Goal: Task Accomplishment & Management: Complete application form

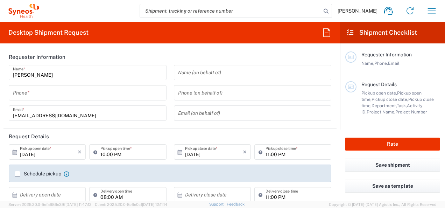
type input "3110"
type input "[GEOGRAPHIC_DATA]"
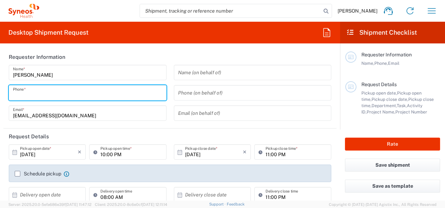
click at [127, 98] on input "tel" at bounding box center [87, 93] width 149 height 12
type input "Syneos Health Romania S.R.L"
type input "0724249646"
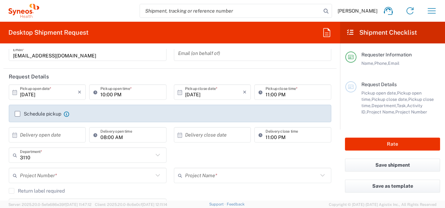
scroll to position [60, 0]
click at [31, 93] on input "[DATE]" at bounding box center [49, 92] width 58 height 12
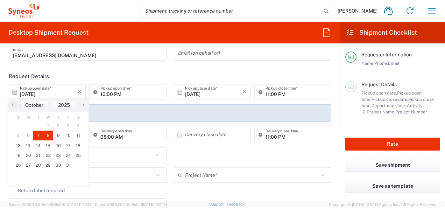
click at [50, 132] on span "8" at bounding box center [48, 135] width 10 height 10
type input "[DATE]"
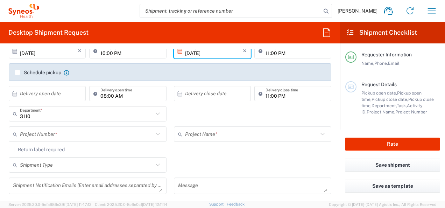
scroll to position [101, 0]
click at [155, 135] on icon at bounding box center [157, 133] width 9 height 9
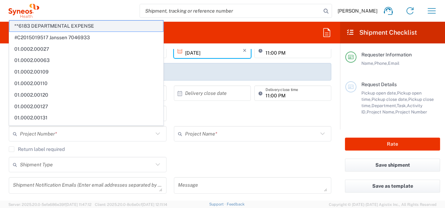
click at [104, 28] on span "**6183 DEPARTMENTAL EXPENSE" at bounding box center [86, 26] width 154 height 11
type input "**6183 DEPARTMENTAL EXPENSE"
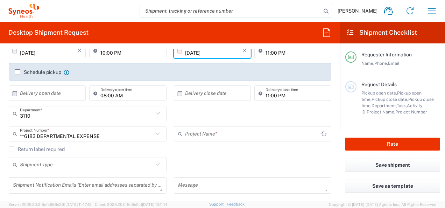
type input "6183"
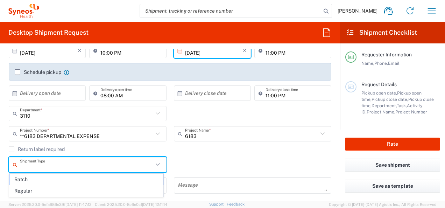
click at [119, 165] on input "text" at bounding box center [86, 164] width 133 height 12
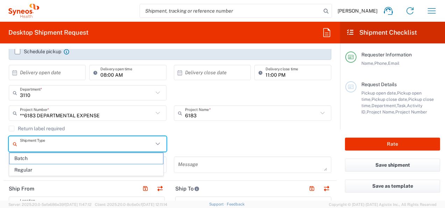
scroll to position [122, 0]
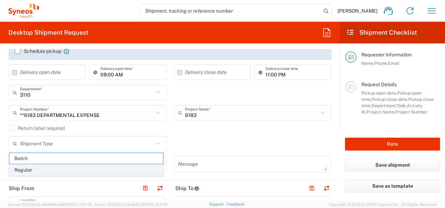
click at [114, 170] on span "Regular" at bounding box center [86, 169] width 154 height 11
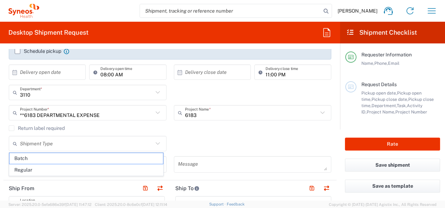
type input "Regular"
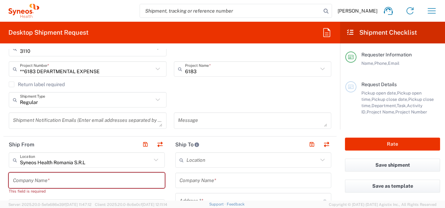
scroll to position [167, 0]
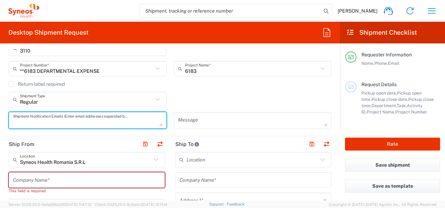
click at [141, 118] on textarea at bounding box center [87, 120] width 149 height 12
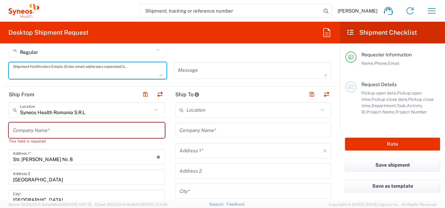
scroll to position [217, 0]
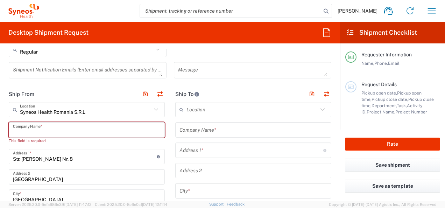
click at [106, 129] on input "text" at bounding box center [87, 130] width 148 height 12
type input "S"
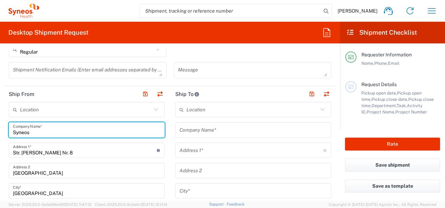
type input "Syneos"
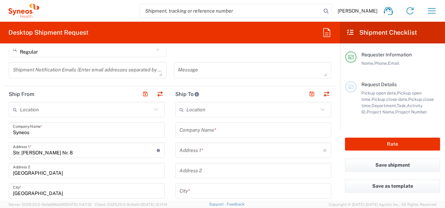
click at [153, 107] on icon at bounding box center [155, 109] width 9 height 9
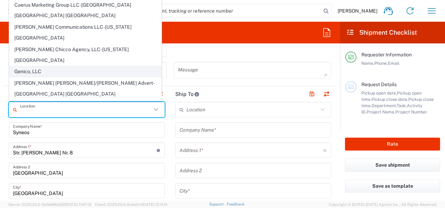
scroll to position [0, 0]
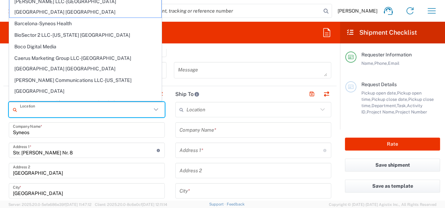
click at [94, 108] on input "text" at bounding box center [86, 110] width 132 height 12
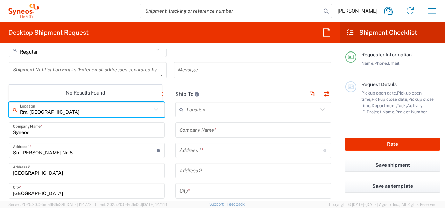
type input "Rm. [GEOGRAPHIC_DATA]"
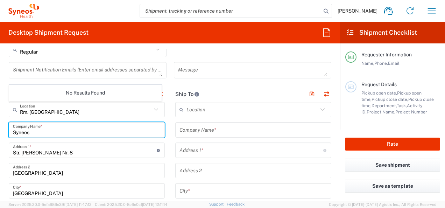
click at [125, 129] on input "Syneos" at bounding box center [87, 130] width 148 height 12
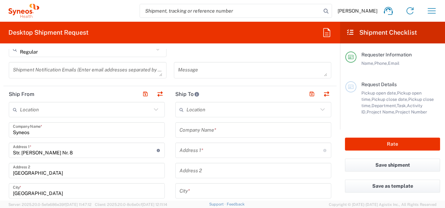
click at [154, 109] on icon at bounding box center [156, 109] width 4 height 2
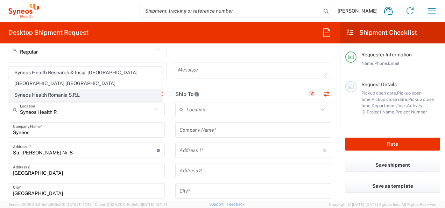
click at [72, 95] on span "Syneos Health Romania S.R.L" at bounding box center [85, 95] width 152 height 11
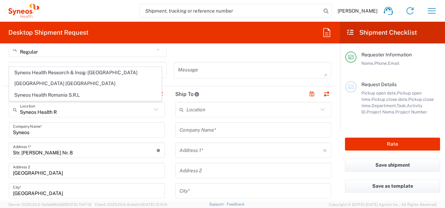
type input "Syneos Health Romania S.R.L"
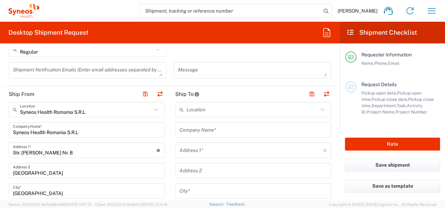
click at [318, 109] on icon at bounding box center [322, 109] width 9 height 9
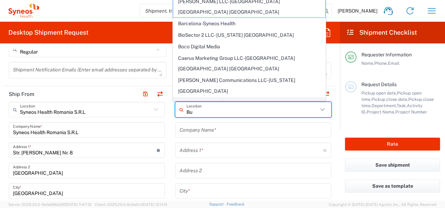
click at [282, 113] on input "Bu" at bounding box center [252, 110] width 132 height 12
click at [250, 112] on input "Bu" at bounding box center [252, 110] width 132 height 12
click at [241, 106] on input "Bu" at bounding box center [252, 110] width 132 height 12
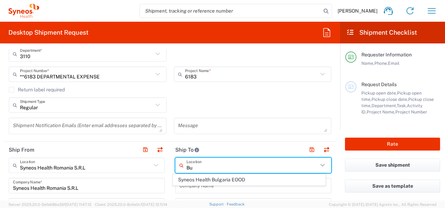
scroll to position [161, 0]
type input "B"
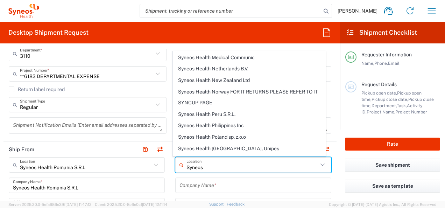
scroll to position [808, 0]
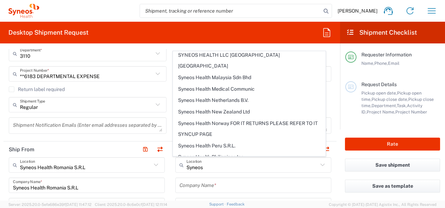
type input "Syneos Health Romania S.R.L"
type input "Str. [PERSON_NAME] Nr. 8"
type input "[GEOGRAPHIC_DATA]"
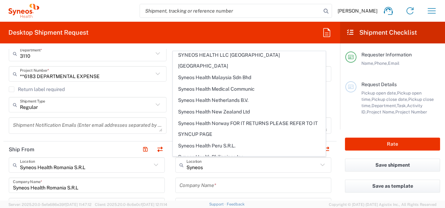
type input "[GEOGRAPHIC_DATA]"
type input "020945"
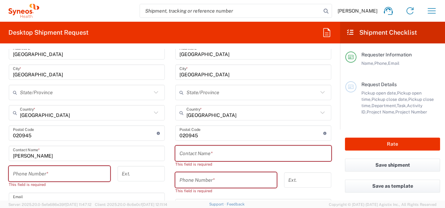
scroll to position [337, 0]
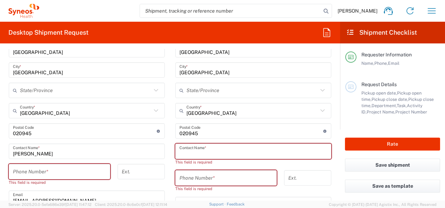
click at [189, 148] on input "text" at bounding box center [253, 151] width 148 height 12
click at [229, 154] on input "text" at bounding box center [253, 151] width 148 height 12
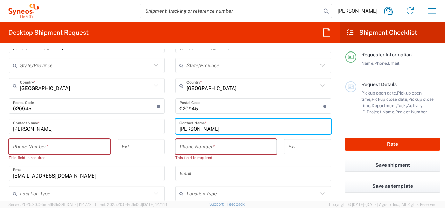
scroll to position [364, 0]
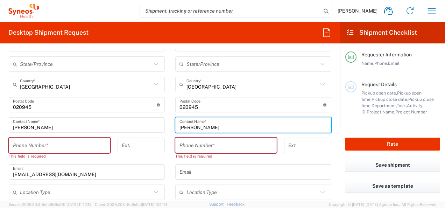
type input "[PERSON_NAME]"
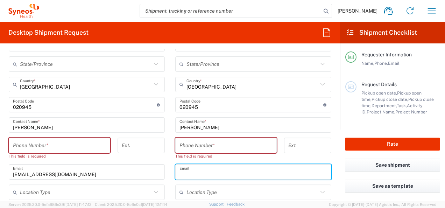
click at [190, 174] on input "text" at bounding box center [253, 172] width 148 height 12
paste input "[EMAIL_ADDRESS][DOMAIN_NAME]"
type input "[EMAIL_ADDRESS][DOMAIN_NAME]"
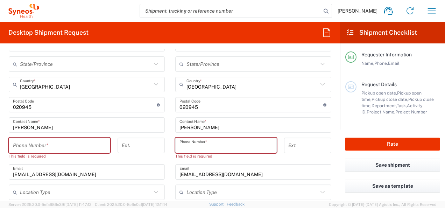
click at [179, 144] on input "tel" at bounding box center [225, 145] width 93 height 12
click at [225, 146] on input "tel" at bounding box center [225, 145] width 93 height 12
paste input "[PHONE_NUMBER]"
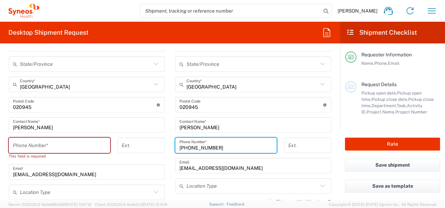
type input "[PHONE_NUMBER]"
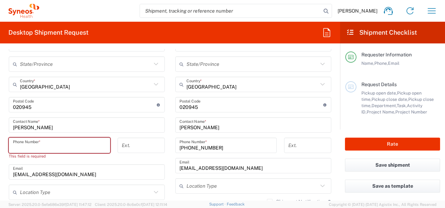
click at [66, 147] on input "tel" at bounding box center [59, 145] width 93 height 12
type input "0724249646"
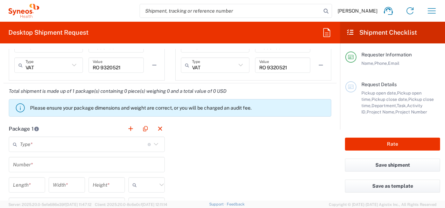
scroll to position [573, 0]
click at [152, 141] on icon at bounding box center [155, 143] width 9 height 9
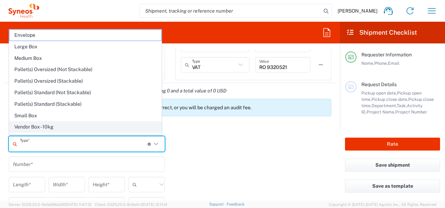
scroll to position [19, 0]
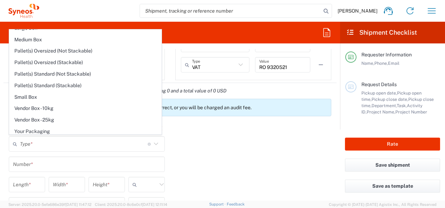
click at [185, 147] on div "Package 1 Type * Material used to package goods Envelope Large Box Medium Box P…" at bounding box center [169, 197] width 333 height 154
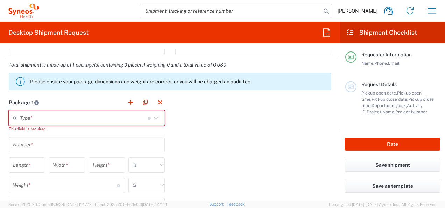
scroll to position [603, 0]
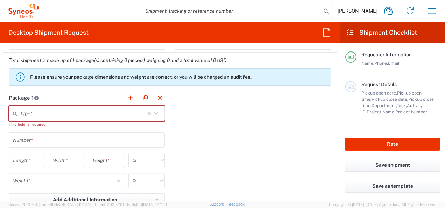
click at [152, 112] on icon at bounding box center [155, 113] width 9 height 9
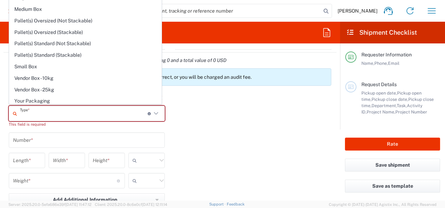
scroll to position [0, 0]
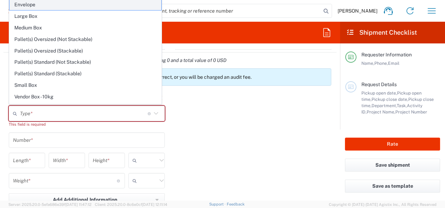
click at [29, 6] on span "Envelope" at bounding box center [85, 4] width 152 height 11
type input "Envelope"
type input "1"
type input "9.5"
type input "12.5"
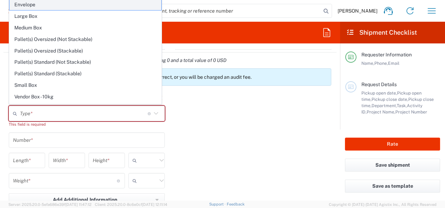
type input "0.25"
type input "in"
type input "0.45"
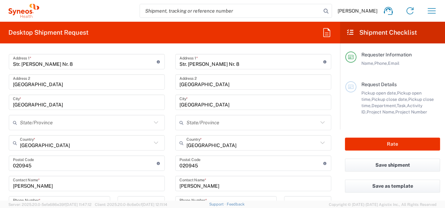
scroll to position [304, 0]
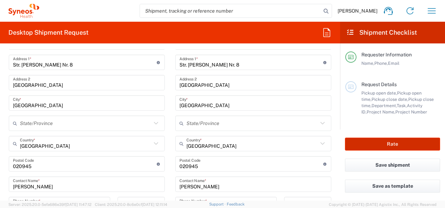
click at [383, 148] on button "Rate" at bounding box center [392, 143] width 95 height 13
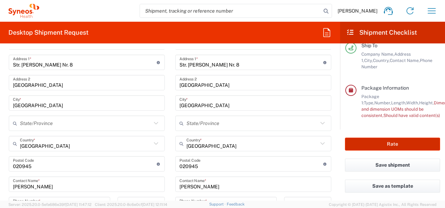
scroll to position [139, 0]
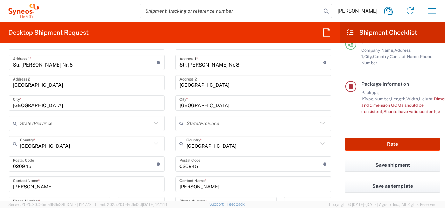
type input "**6183 DEPARTMENTAL EXPENSE"
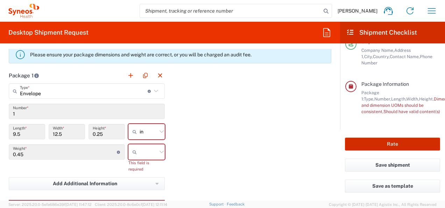
scroll to position [626, 0]
click at [158, 129] on icon at bounding box center [161, 131] width 9 height 9
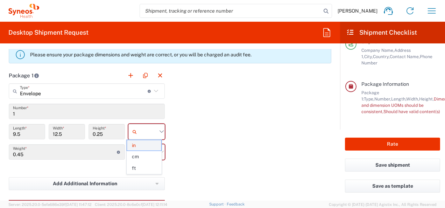
click at [135, 145] on span "in" at bounding box center [144, 145] width 34 height 11
click at [160, 151] on icon at bounding box center [161, 151] width 9 height 9
click at [139, 169] on span "kgs" at bounding box center [144, 165] width 34 height 11
type input "kgs"
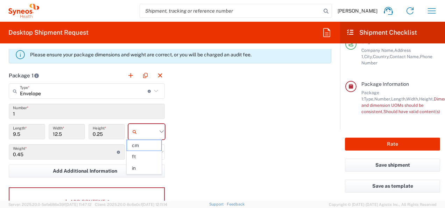
click at [140, 128] on input "text" at bounding box center [148, 131] width 17 height 11
click at [136, 168] on span "in" at bounding box center [144, 168] width 34 height 11
type input "in"
click at [247, 132] on div "Package 1 Envelope Type * Material used to package goods Envelope Large Box Med…" at bounding box center [169, 145] width 333 height 154
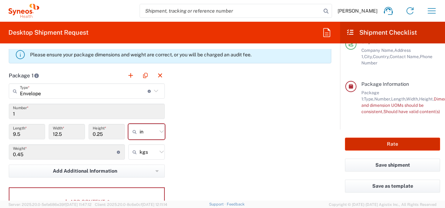
click at [371, 144] on button "Rate" at bounding box center [392, 143] width 95 height 13
click at [393, 146] on button "Rate" at bounding box center [392, 143] width 95 height 13
click at [393, 144] on button "Rate" at bounding box center [392, 143] width 95 height 13
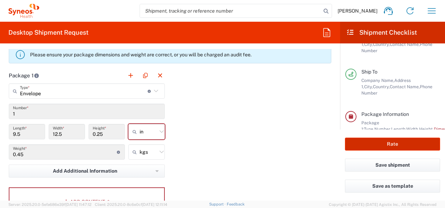
scroll to position [139, 0]
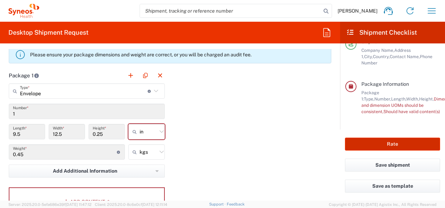
click at [381, 141] on button "Rate" at bounding box center [392, 143] width 95 height 13
click at [32, 130] on input "9.5" at bounding box center [27, 132] width 28 height 12
click at [25, 130] on input "9.5" at bounding box center [27, 132] width 28 height 12
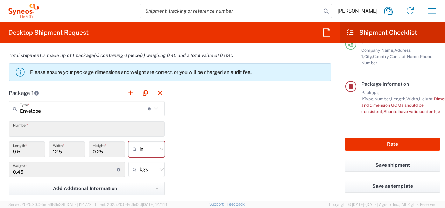
scroll to position [614, 0]
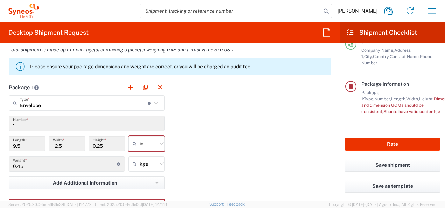
click at [379, 102] on div "Package 1: Type, Number, Length, Width, Height, Dimension, Weight, Weight and d…" at bounding box center [400, 102] width 79 height 25
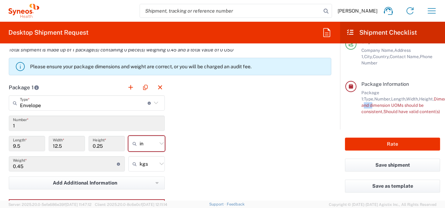
click at [379, 102] on div "Package 1: Type, Number, Length, Width, Height, Dimension, Weight, Weight and d…" at bounding box center [400, 102] width 79 height 25
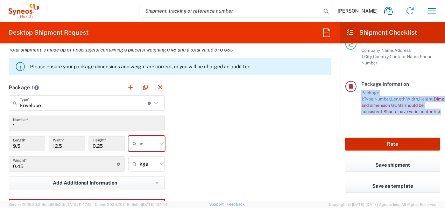
click at [363, 143] on button "Rate" at bounding box center [392, 143] width 95 height 13
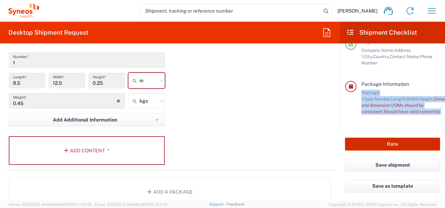
scroll to position [678, 0]
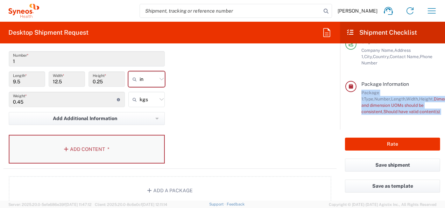
click at [83, 151] on button "Add Content *" at bounding box center [87, 149] width 156 height 29
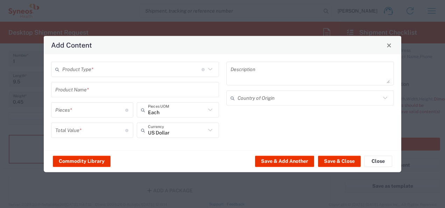
click at [211, 71] on icon at bounding box center [210, 69] width 9 height 9
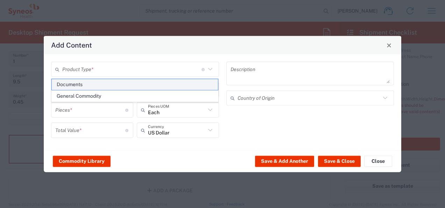
click at [94, 88] on span "Documents" at bounding box center [135, 84] width 167 height 11
type input "Documents"
type input "1"
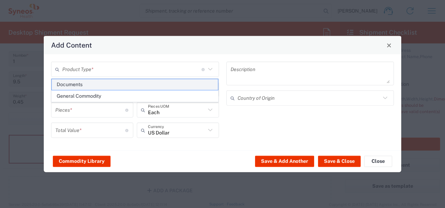
type textarea "Documents"
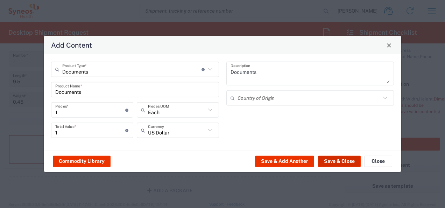
click at [336, 163] on button "Save & Close" at bounding box center [339, 160] width 43 height 11
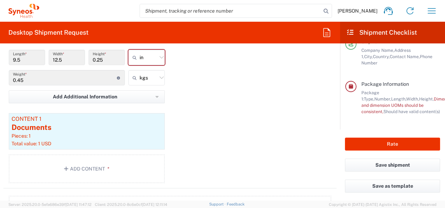
scroll to position [699, 0]
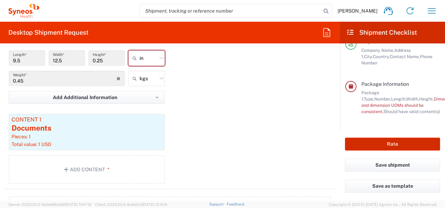
click at [377, 146] on button "Rate" at bounding box center [392, 143] width 95 height 13
click at [389, 144] on button "Rate" at bounding box center [392, 143] width 95 height 13
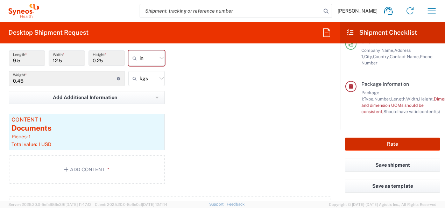
click at [389, 144] on button "Rate" at bounding box center [392, 143] width 95 height 13
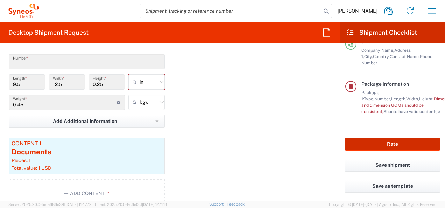
scroll to position [663, 0]
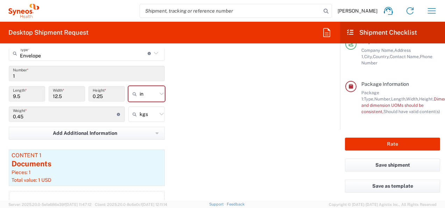
click at [160, 96] on icon at bounding box center [161, 93] width 9 height 9
type input "in"
click at [160, 95] on icon at bounding box center [161, 93] width 9 height 9
click at [141, 117] on span "cm" at bounding box center [144, 118] width 34 height 11
type input "24.13"
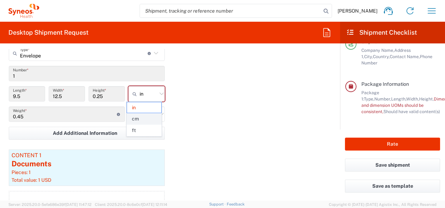
type input "31.75"
type input "0.64"
type input "cm"
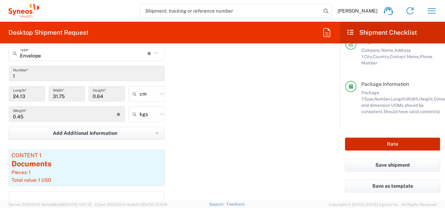
click at [366, 145] on button "Rate" at bounding box center [392, 143] width 95 height 13
click at [387, 146] on button "Rate" at bounding box center [392, 143] width 95 height 13
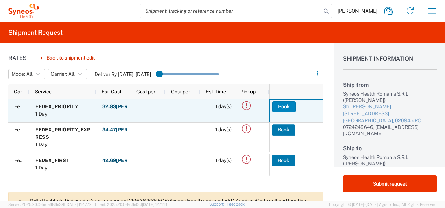
click at [284, 106] on button "Book" at bounding box center [283, 106] width 23 height 11
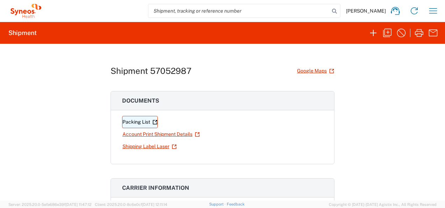
click at [140, 122] on link "Packing List" at bounding box center [140, 122] width 36 height 12
